Goal: Task Accomplishment & Management: Manage account settings

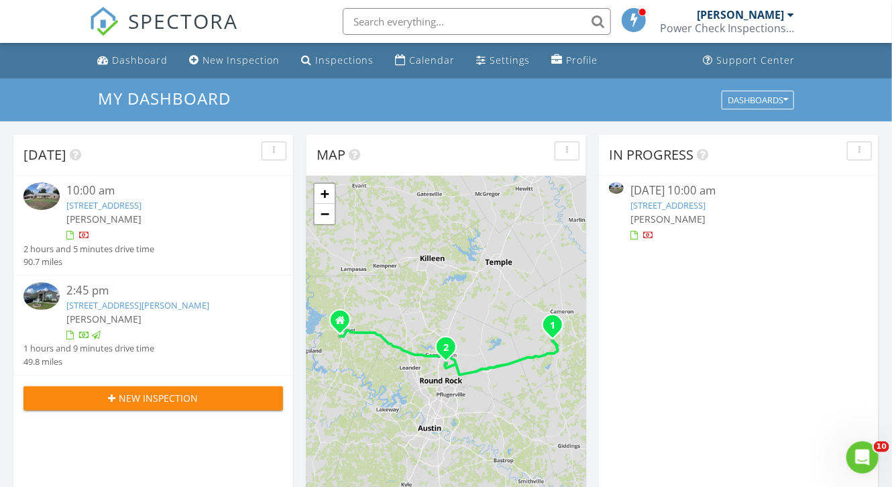
click at [679, 207] on link "[STREET_ADDRESS]" at bounding box center [667, 205] width 75 height 12
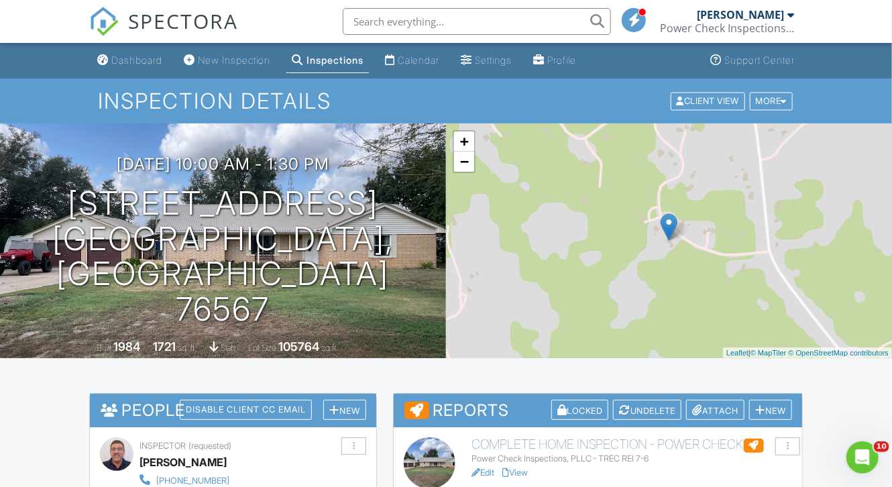
click at [653, 212] on div "+ − Leaflet | © MapTiler © OpenStreetMap contributors" at bounding box center [669, 240] width 446 height 235
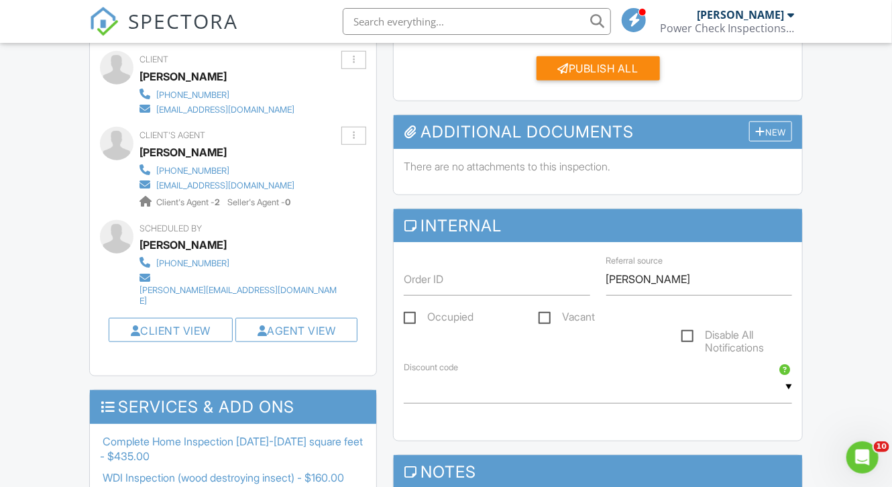
scroll to position [413, 0]
